Goal: Navigation & Orientation: Find specific page/section

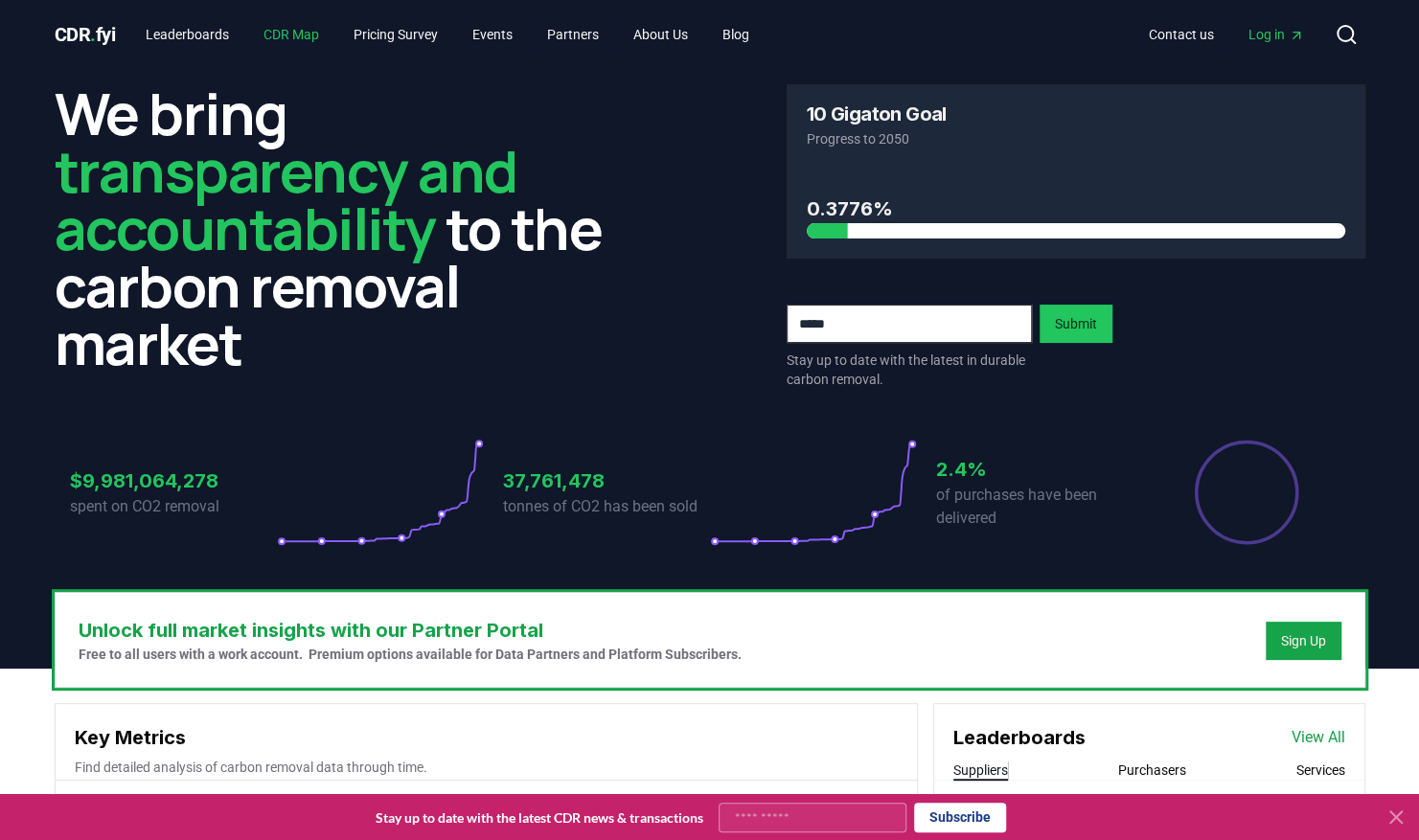
click at [284, 26] on link "CDR Map" at bounding box center [291, 34] width 86 height 34
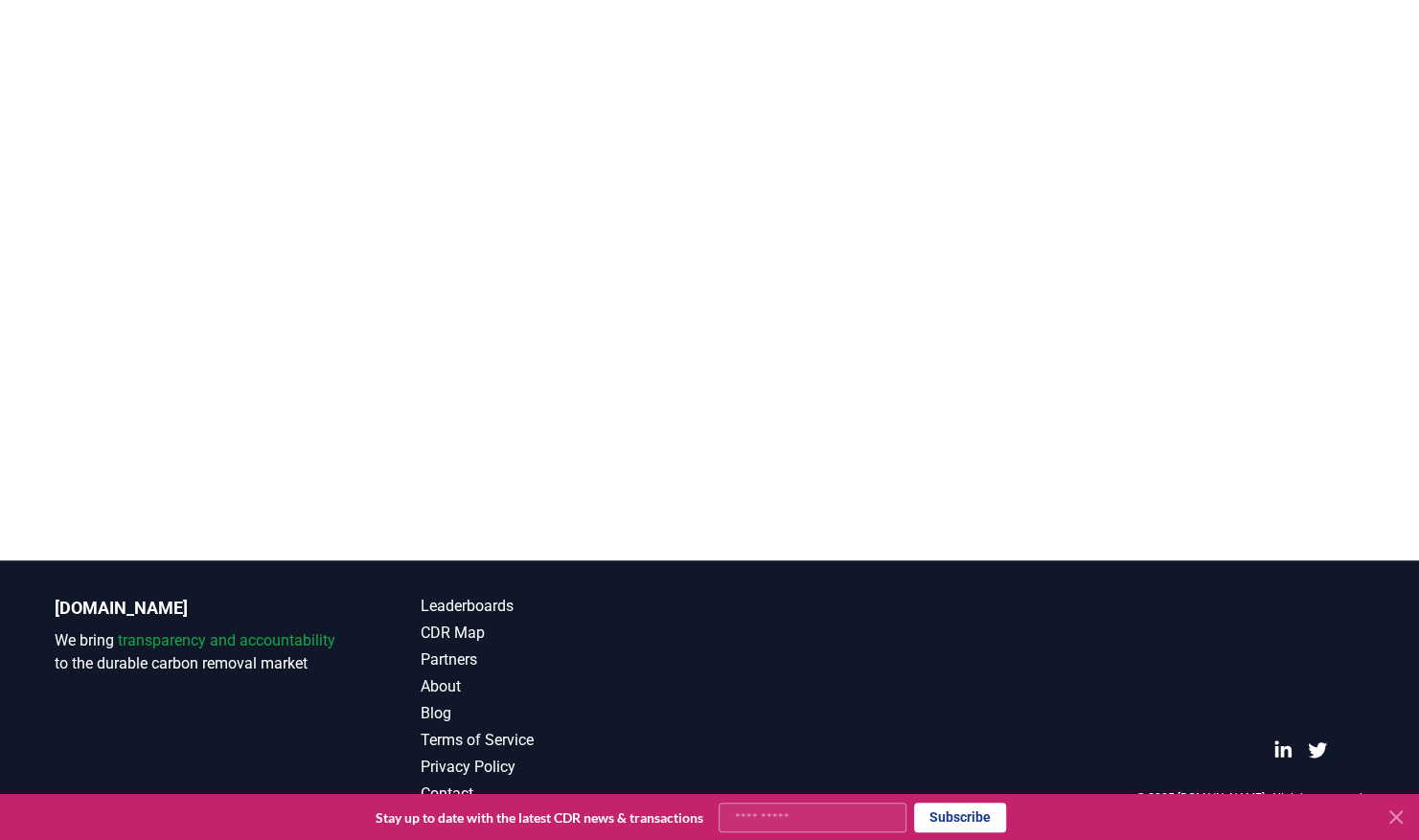
scroll to position [372, 0]
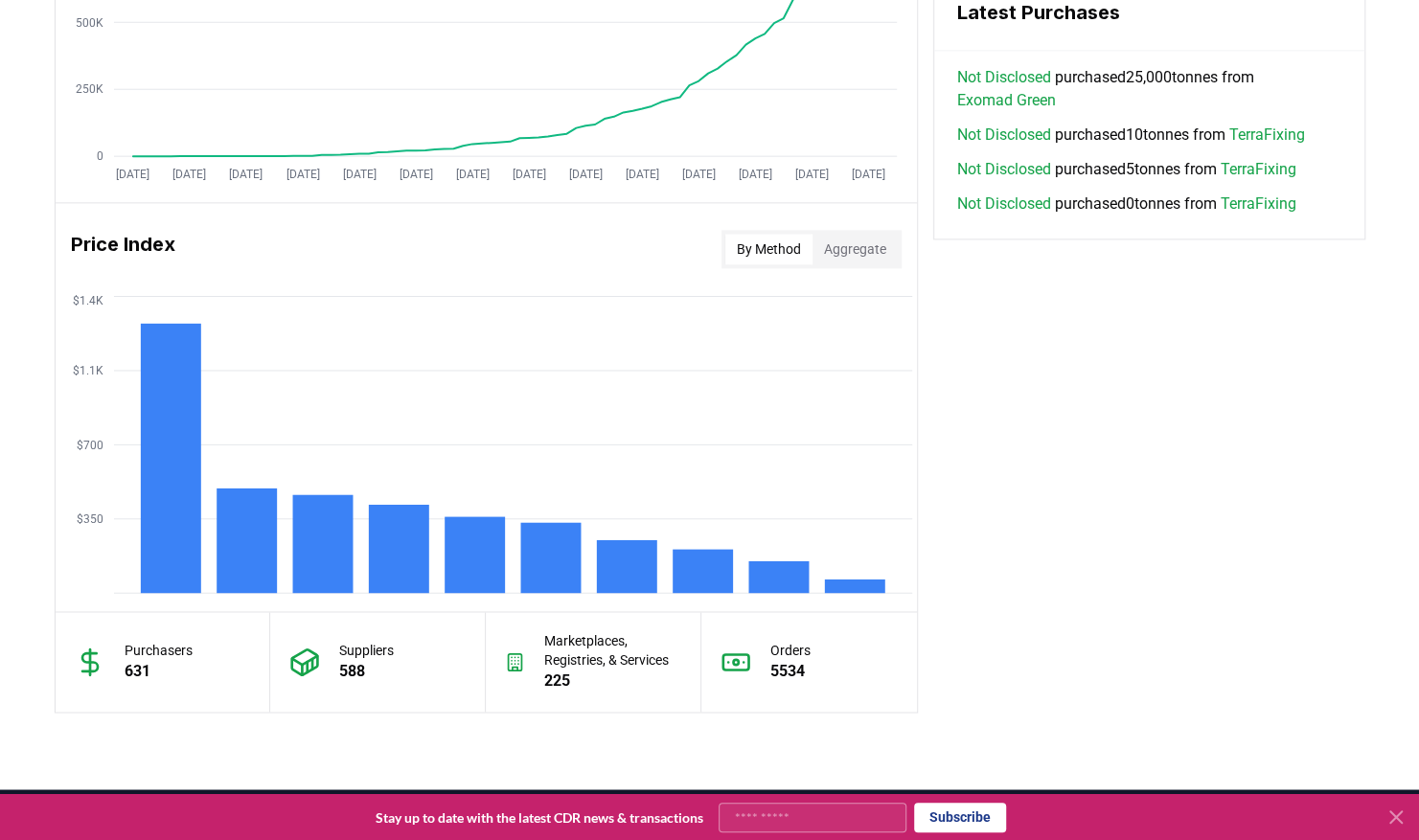
scroll to position [1235, 0]
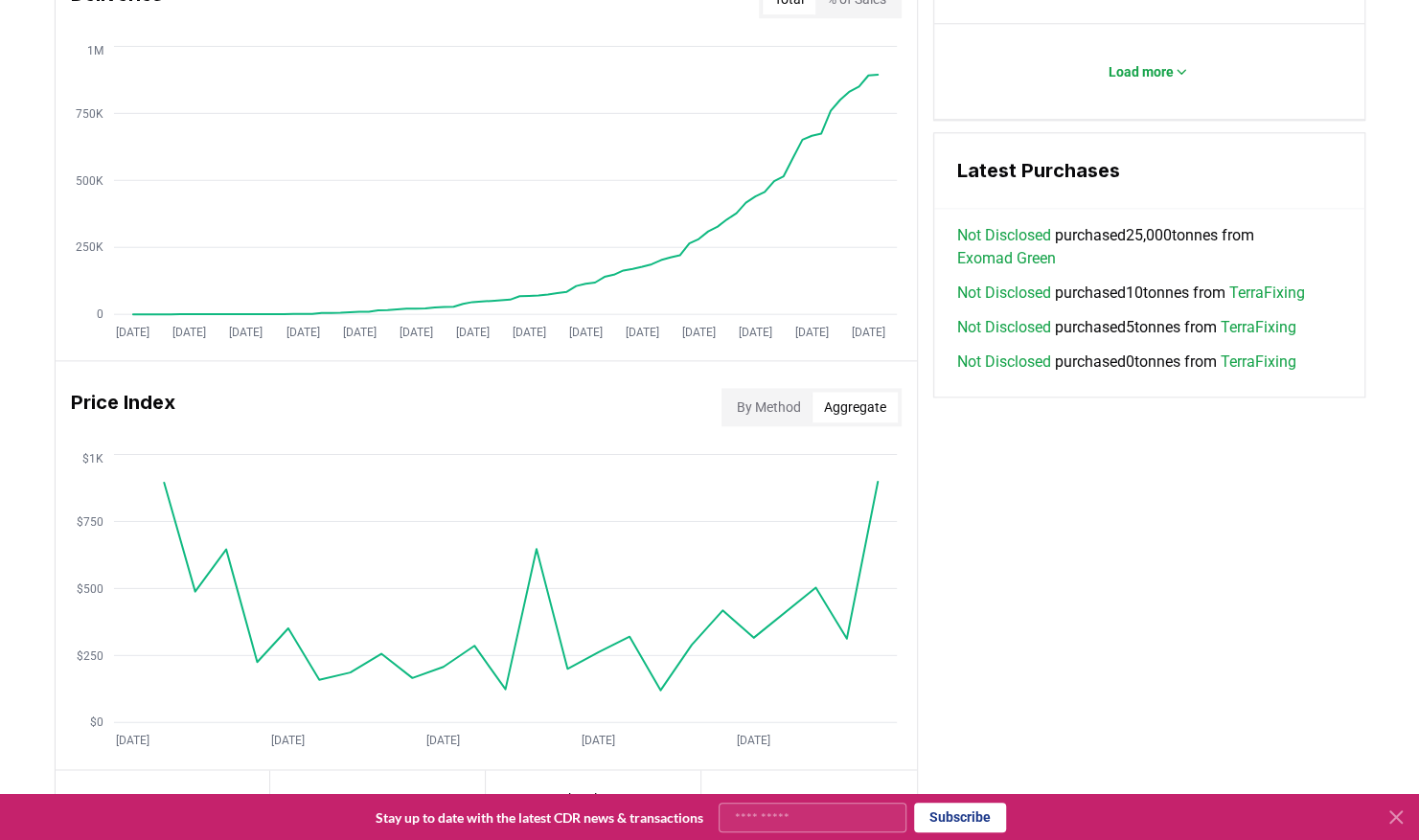
click at [826, 401] on button "Aggregate" at bounding box center [855, 406] width 85 height 30
click at [766, 400] on button "By Method" at bounding box center [768, 406] width 87 height 30
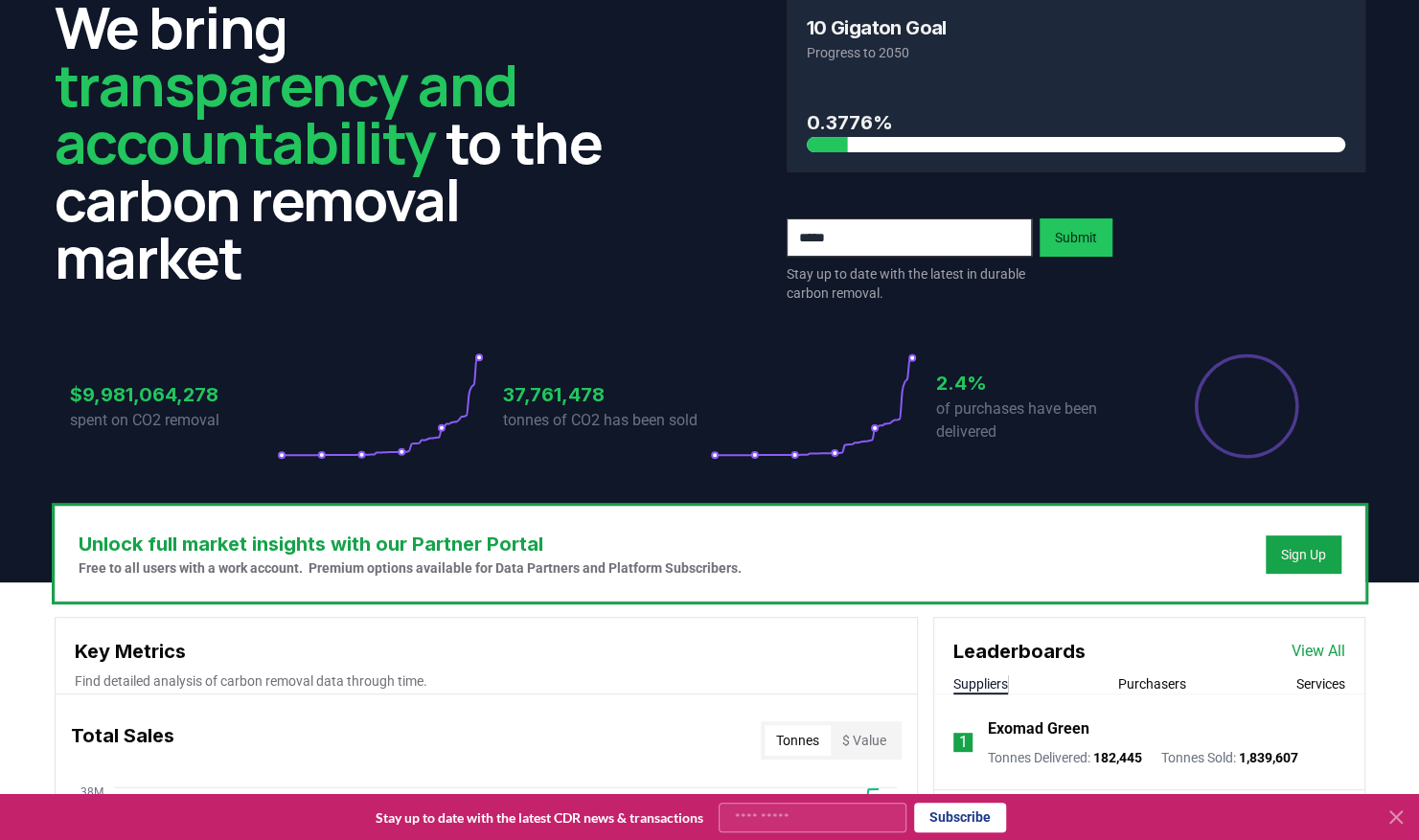
scroll to position [0, 0]
